Goal: Find specific page/section: Find specific page/section

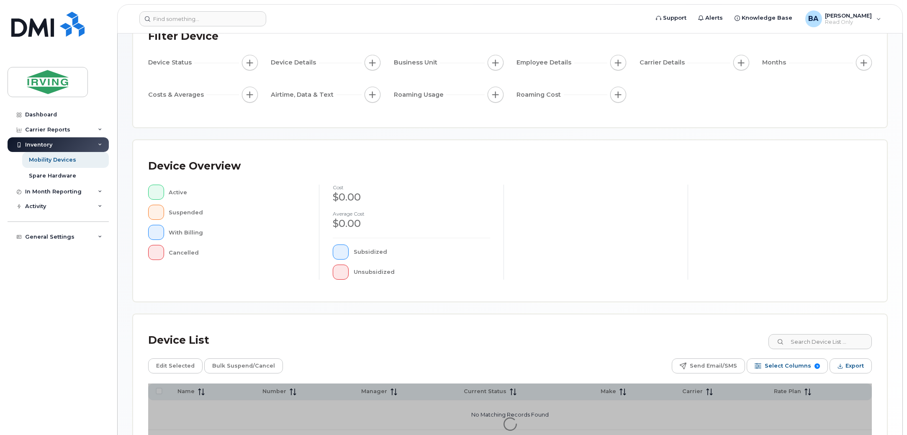
scroll to position [141, 0]
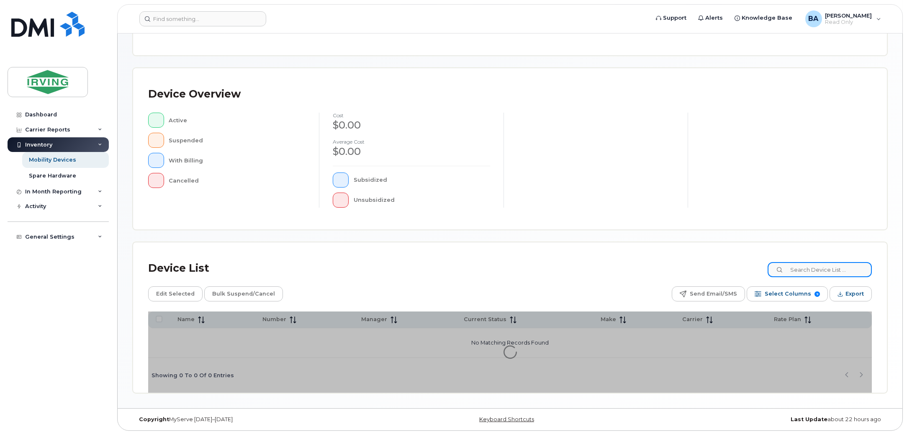
click at [805, 267] on input at bounding box center [819, 269] width 104 height 15
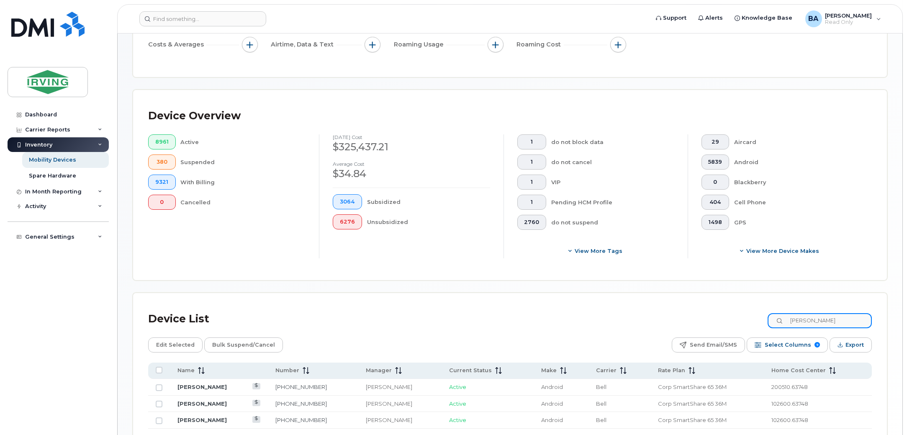
scroll to position [193, 0]
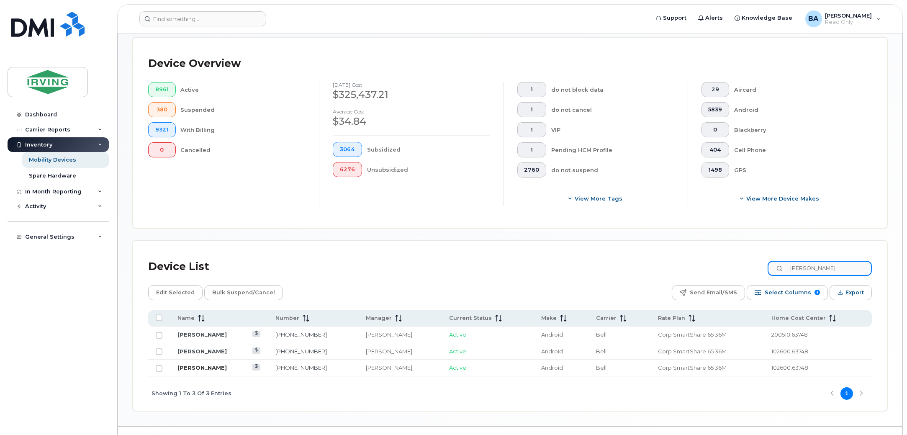
type input "[PERSON_NAME]"
click at [205, 370] on link "[PERSON_NAME]" at bounding box center [201, 367] width 49 height 7
